Goal: Information Seeking & Learning: Check status

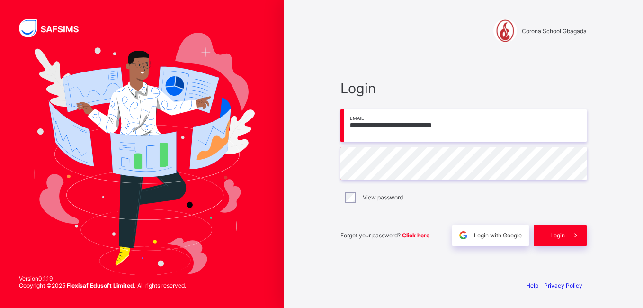
type input "**********"
click at [553, 234] on span "Login" at bounding box center [557, 235] width 15 height 7
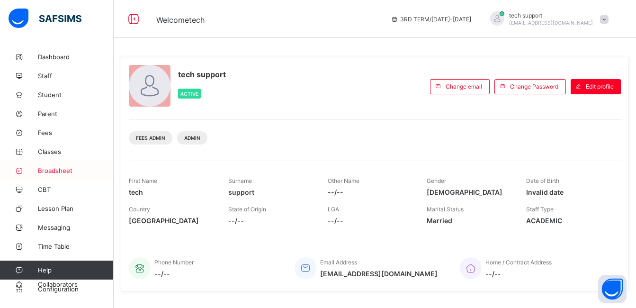
click at [59, 170] on span "Broadsheet" at bounding box center [76, 171] width 76 height 8
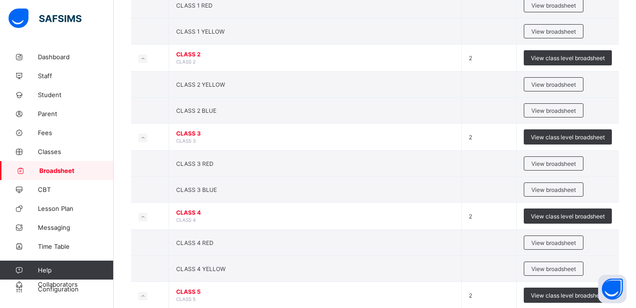
scroll to position [446, 0]
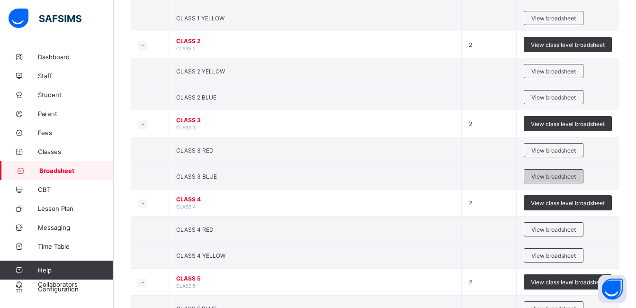
click at [545, 176] on span "View broadsheet" at bounding box center [553, 176] width 45 height 7
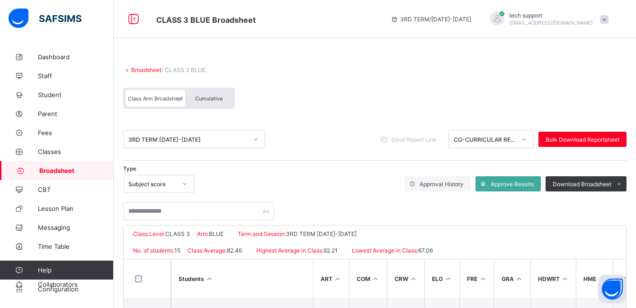
click at [202, 95] on div "Cumulative" at bounding box center [208, 98] width 47 height 17
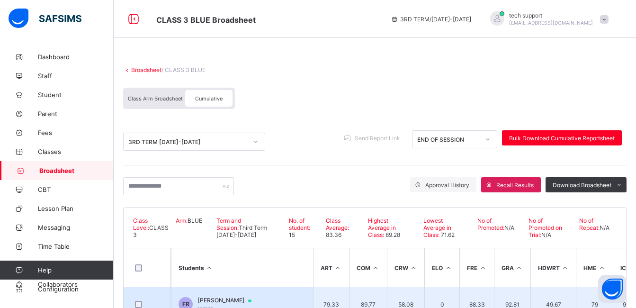
click at [240, 297] on span "[PERSON_NAME]" at bounding box center [228, 300] width 63 height 8
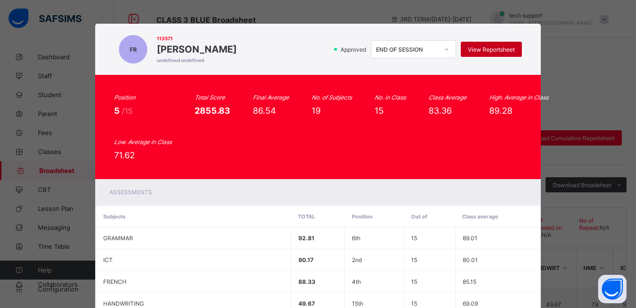
click at [475, 54] on div "View Reportsheet" at bounding box center [491, 49] width 61 height 15
click at [301, 164] on div "Position 5 /15 Total Score 2855.83 Final Average 86.54 No. of Subjects 19 No. i…" at bounding box center [317, 127] width 445 height 104
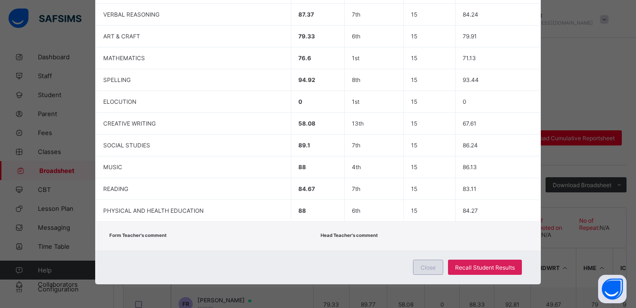
click at [419, 268] on div "Close" at bounding box center [428, 266] width 30 height 15
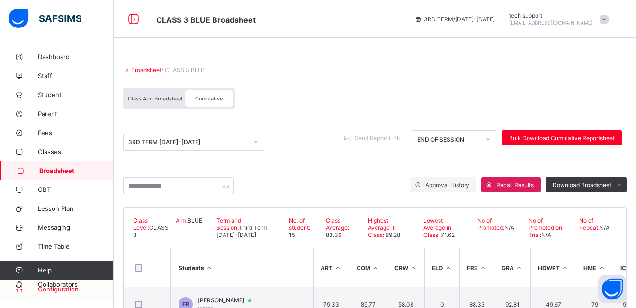
click at [65, 286] on span "Configuration" at bounding box center [75, 289] width 75 height 8
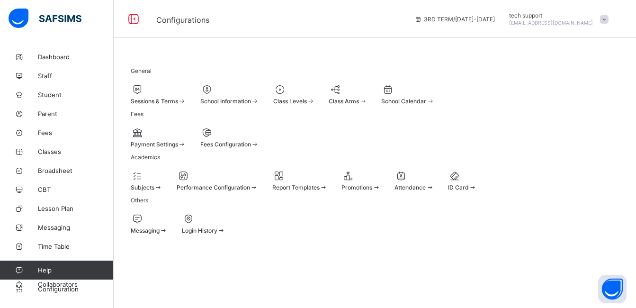
click at [175, 84] on div at bounding box center [158, 89] width 55 height 11
click at [259, 89] on div at bounding box center [229, 89] width 59 height 11
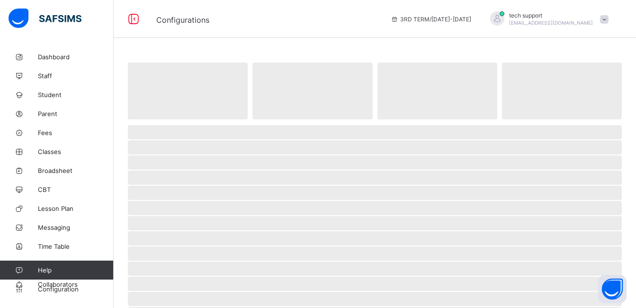
select select "**"
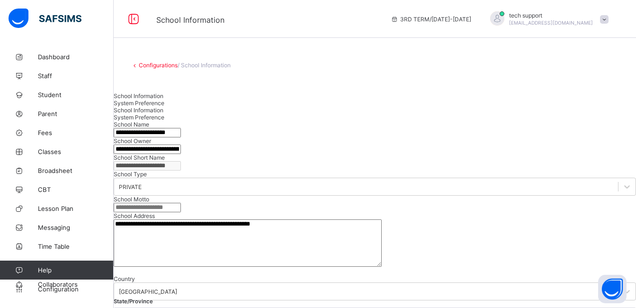
click at [164, 99] on span "System Preference" at bounding box center [139, 102] width 51 height 7
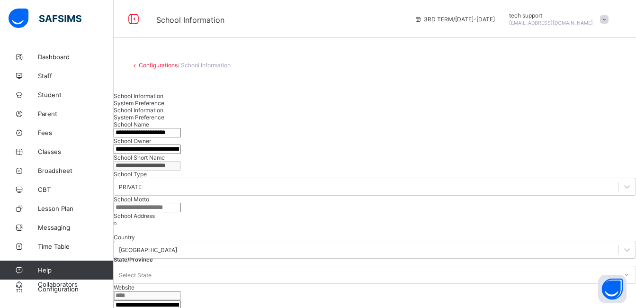
scroll to position [7, 0]
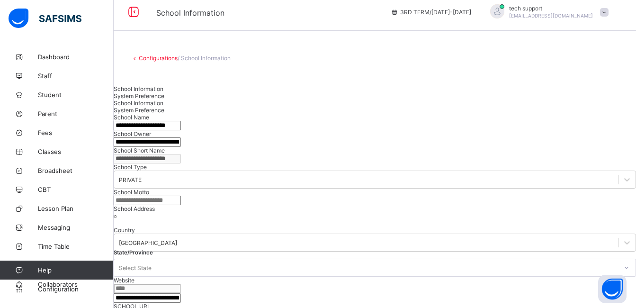
click at [359, 64] on div "Configurations / School Information" at bounding box center [375, 62] width 522 height 45
